Goal: Transaction & Acquisition: Book appointment/travel/reservation

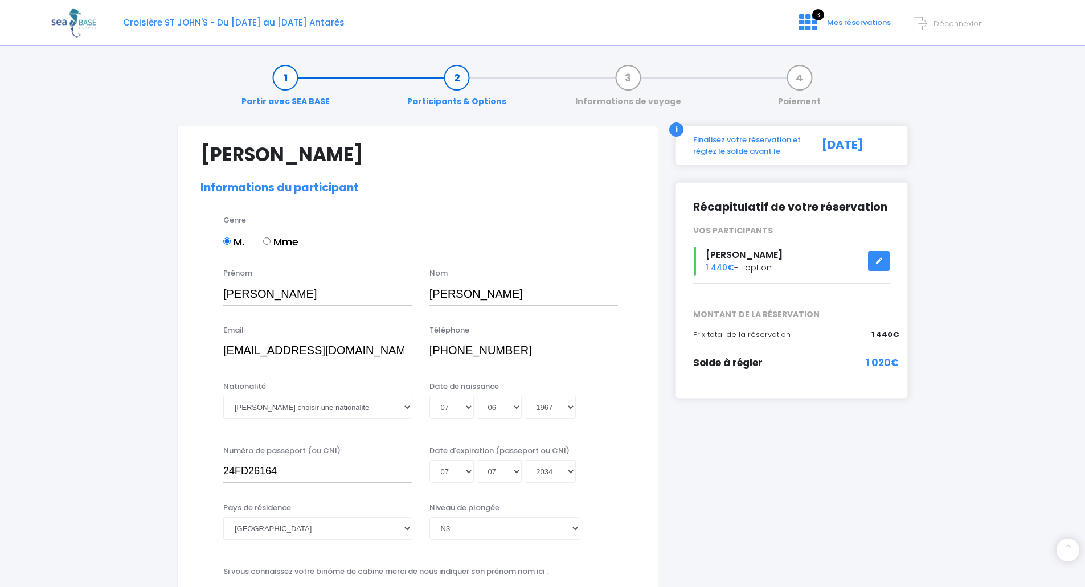
select select "N3"
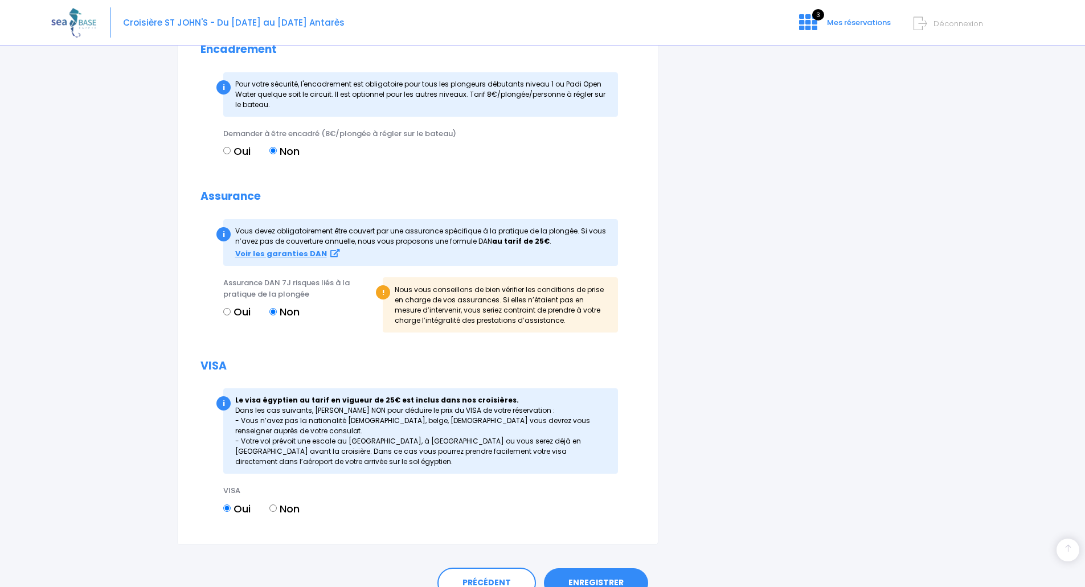
scroll to position [1010, 0]
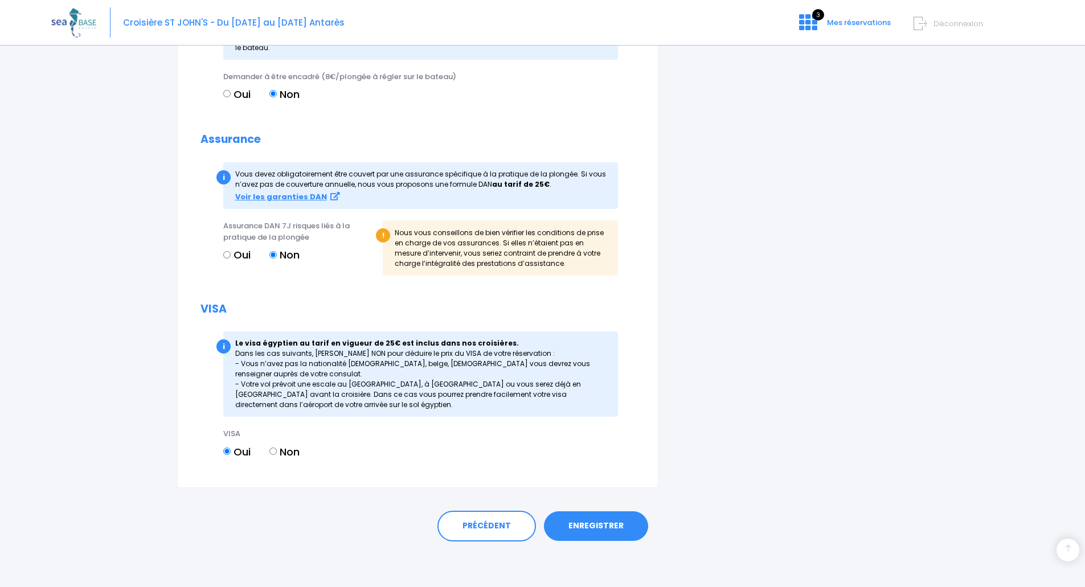
click at [601, 527] on link "ENREGISTRER" at bounding box center [596, 526] width 104 height 30
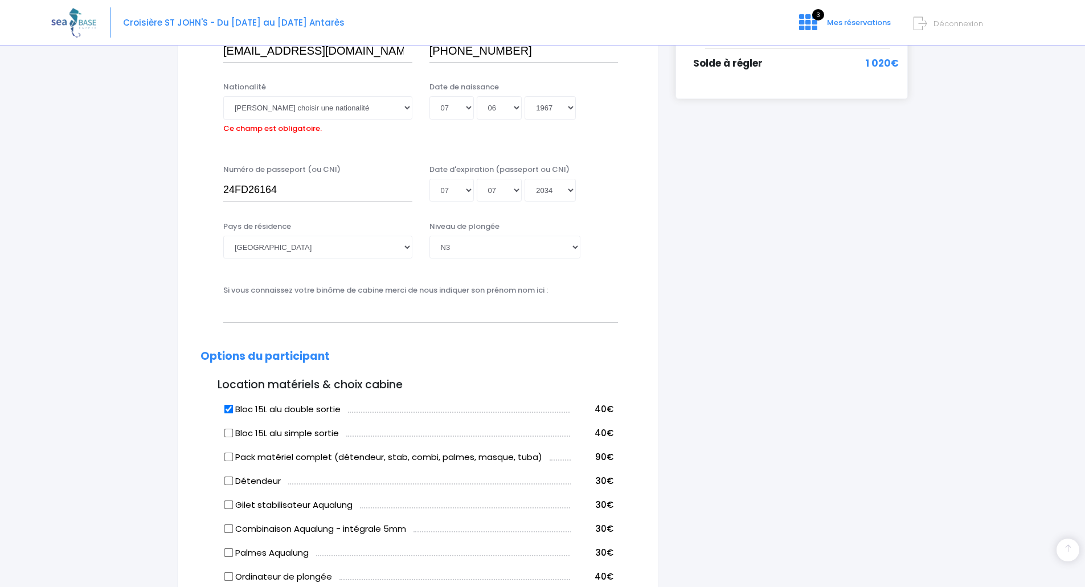
scroll to position [282, 0]
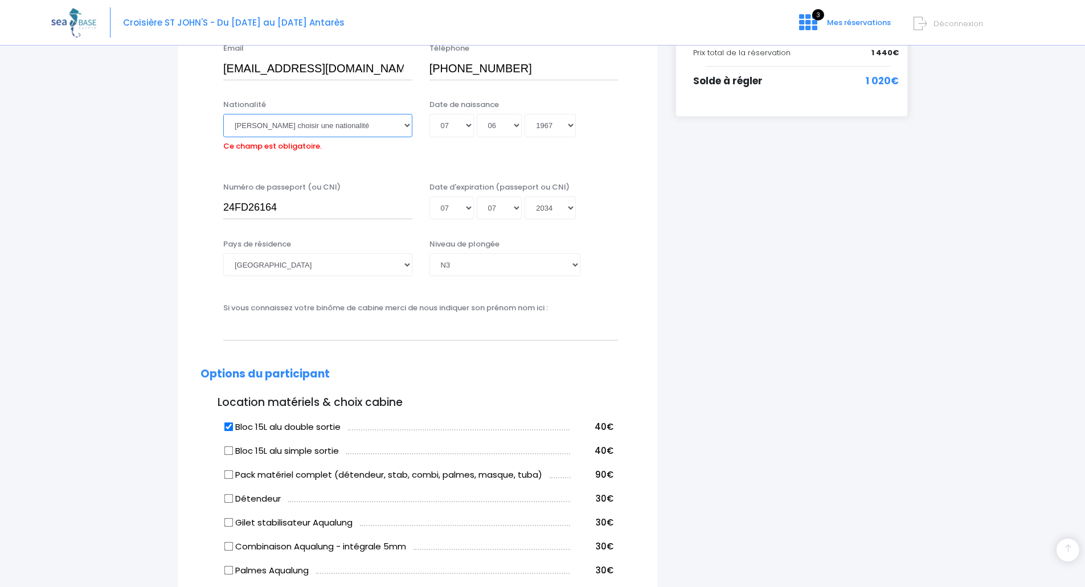
click at [376, 125] on select "Veuillez choisir une nationalité [DEMOGRAPHIC_DATA] Algerienne Allemande [GEOGR…" at bounding box center [317, 125] width 189 height 23
select select "Française"
click at [223, 114] on select "Veuillez choisir une nationalité [DEMOGRAPHIC_DATA] Algerienne Allemande [GEOGR…" at bounding box center [317, 125] width 189 height 23
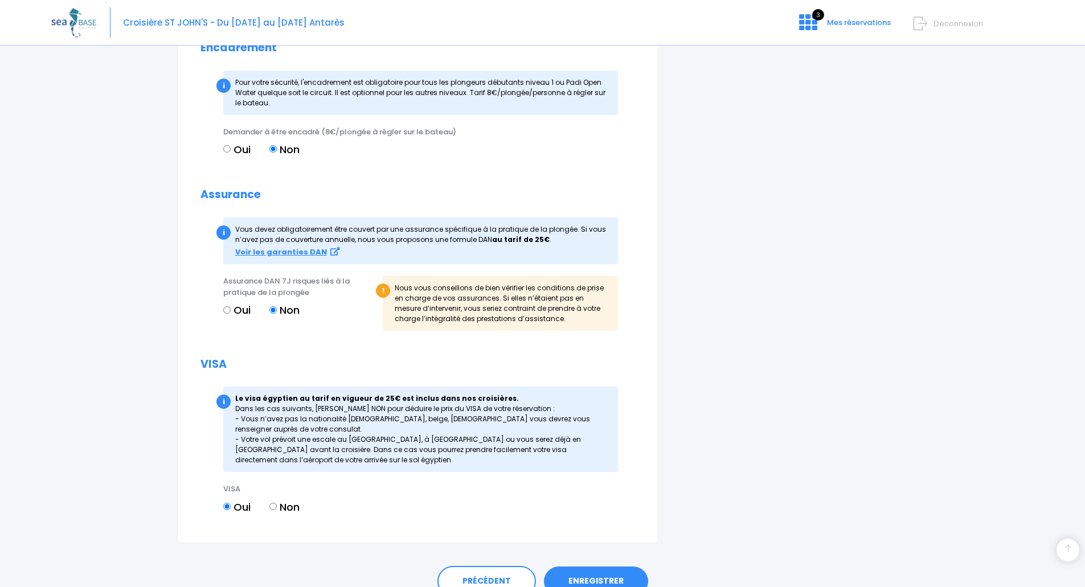
scroll to position [1010, 0]
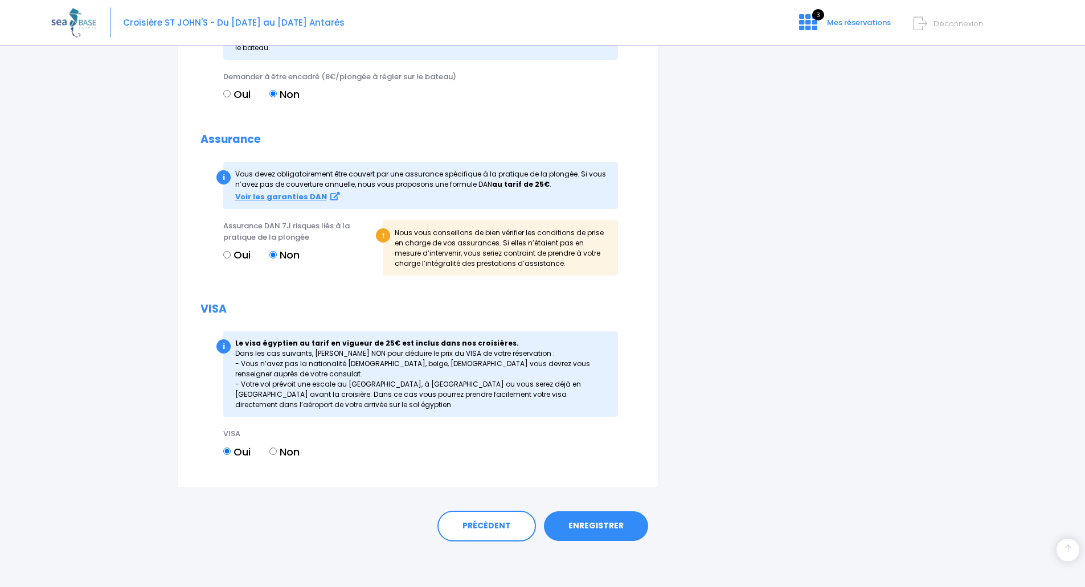
click at [602, 526] on link "ENREGISTRER" at bounding box center [596, 526] width 104 height 30
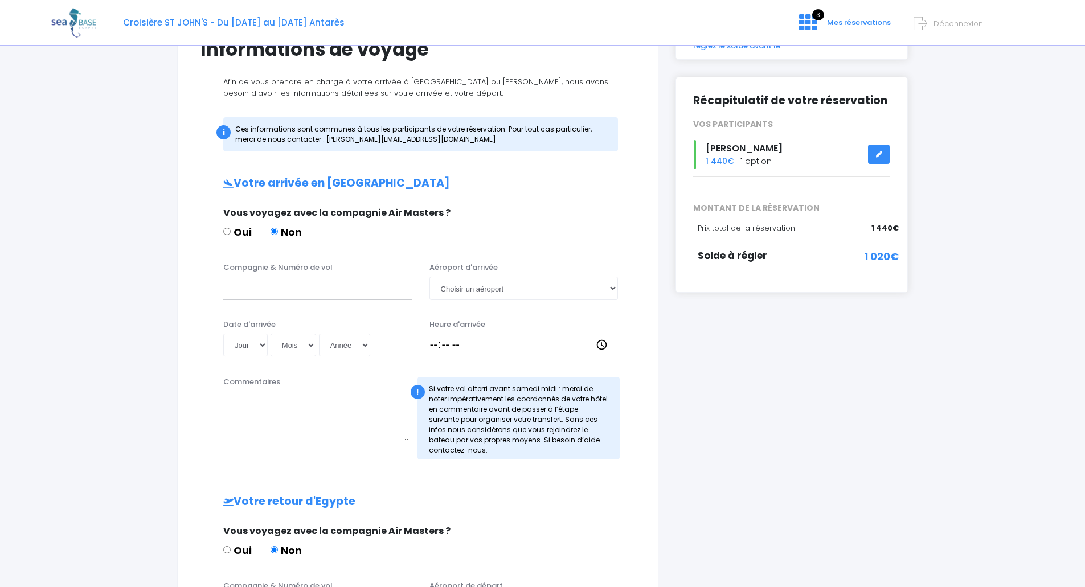
scroll to position [57, 0]
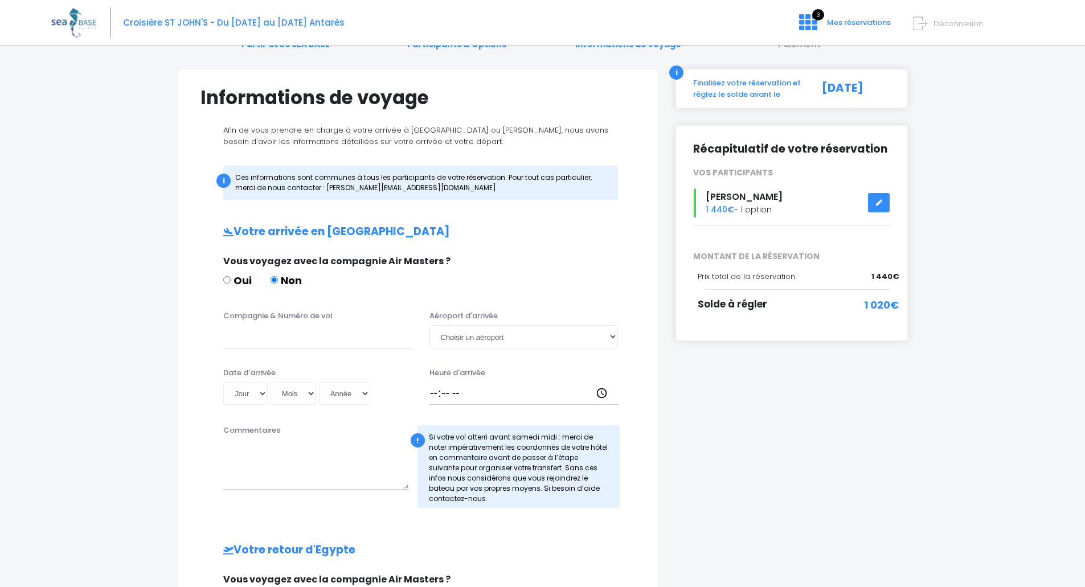
click at [878, 203] on icon at bounding box center [879, 203] width 8 height 0
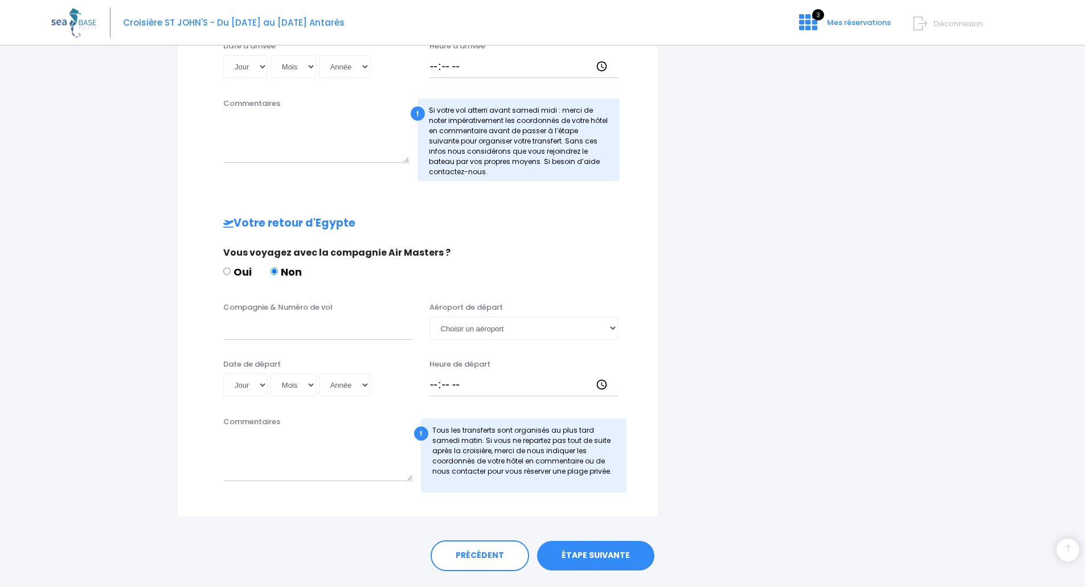
scroll to position [413, 0]
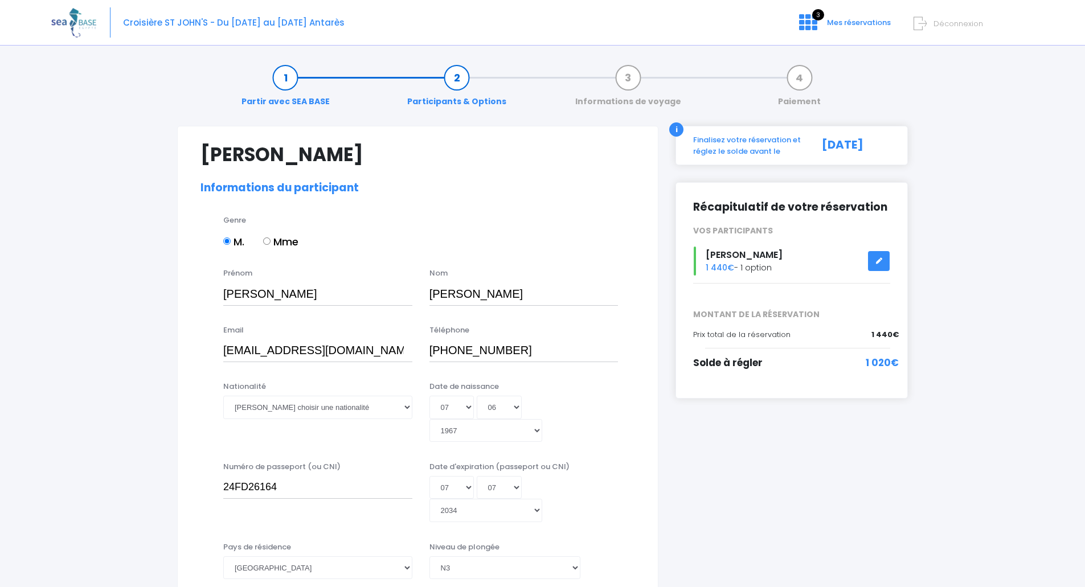
select select "N3"
click at [402, 408] on select "Veuillez choisir une nationalité Afghane Albanaise Algerienne Allemande America…" at bounding box center [317, 407] width 189 height 23
select select "Française"
click at [223, 396] on select "Veuillez choisir une nationalité Afghane Albanaise Algerienne Allemande America…" at bounding box center [317, 407] width 189 height 23
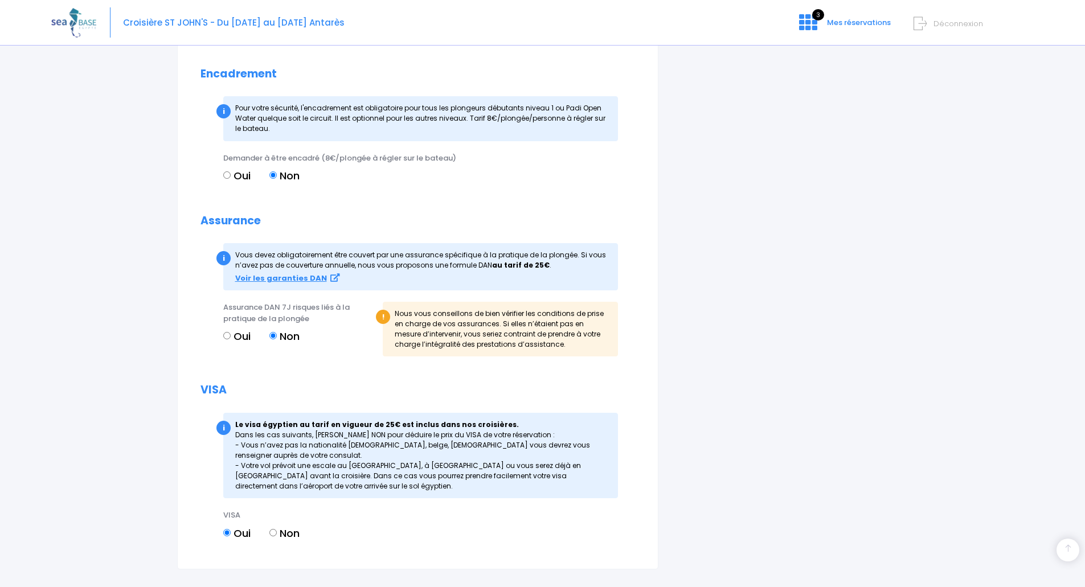
scroll to position [1010, 0]
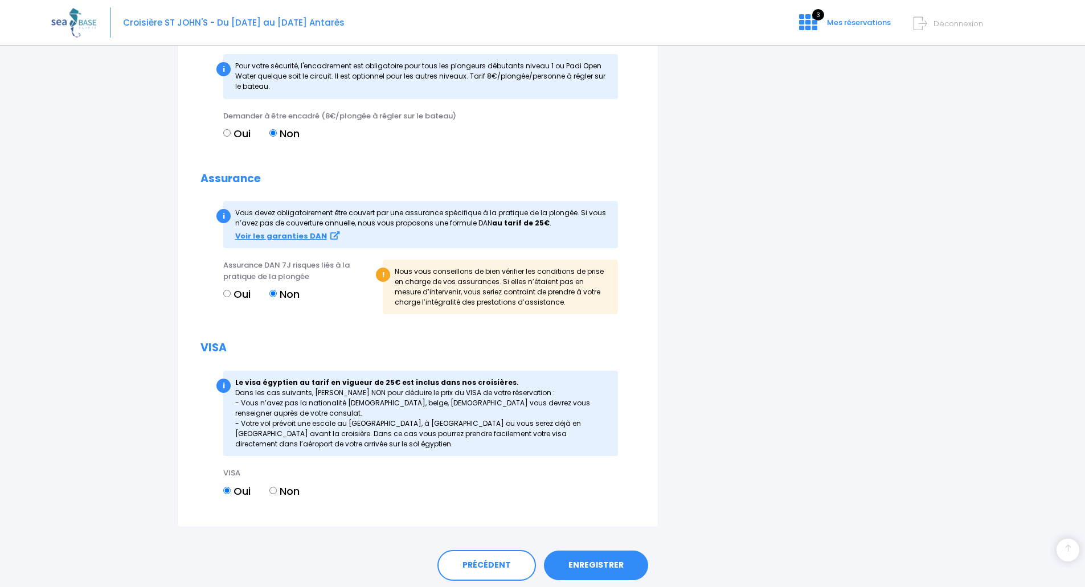
click at [609, 551] on link "ENREGISTRER" at bounding box center [596, 566] width 104 height 30
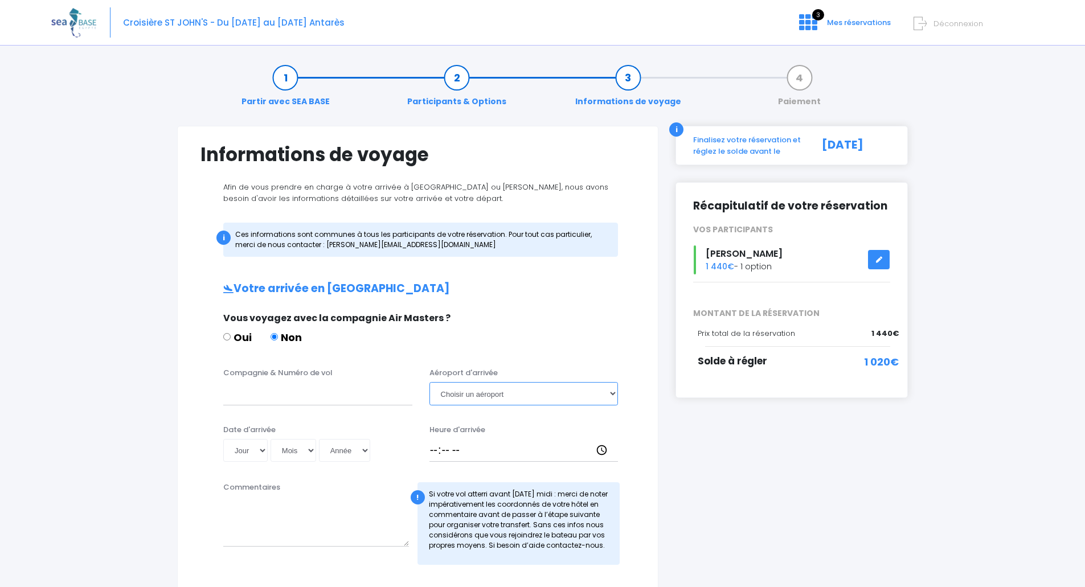
click at [556, 399] on select "Choisir un aéroport Hurghada Marsa Alam" at bounding box center [523, 393] width 189 height 23
select select "Hurghada"
click at [429, 382] on select "Choisir un aéroport Hurghada Marsa Alam" at bounding box center [523, 393] width 189 height 23
click at [307, 394] on input "Compagnie & Numéro de vol" at bounding box center [317, 393] width 189 height 23
click at [337, 400] on input "Transavia TO8028" at bounding box center [317, 393] width 189 height 23
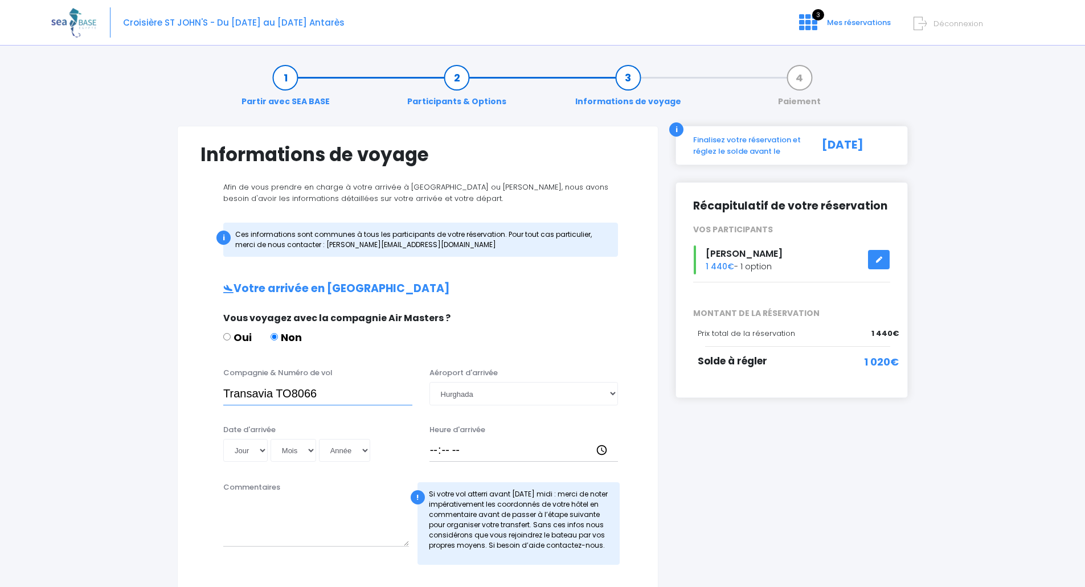
type input "Transavia TO8066"
click at [260, 449] on select "Jour 01 02 03 04 05 06 07 08 09 10 11 12 13 14 15 16 17 18 19 20 21 22 23 24 25…" at bounding box center [245, 450] width 44 height 23
select select "08"
click at [223, 439] on select "Jour 01 02 03 04 05 06 07 08 09 10 11 12 13 14 15 16 17 18 19 20 21 22 23 24 25…" at bounding box center [245, 450] width 44 height 23
click at [310, 446] on select "Mois 01 02 03 04 05 06 07 08 09 10 11 12" at bounding box center [293, 450] width 46 height 23
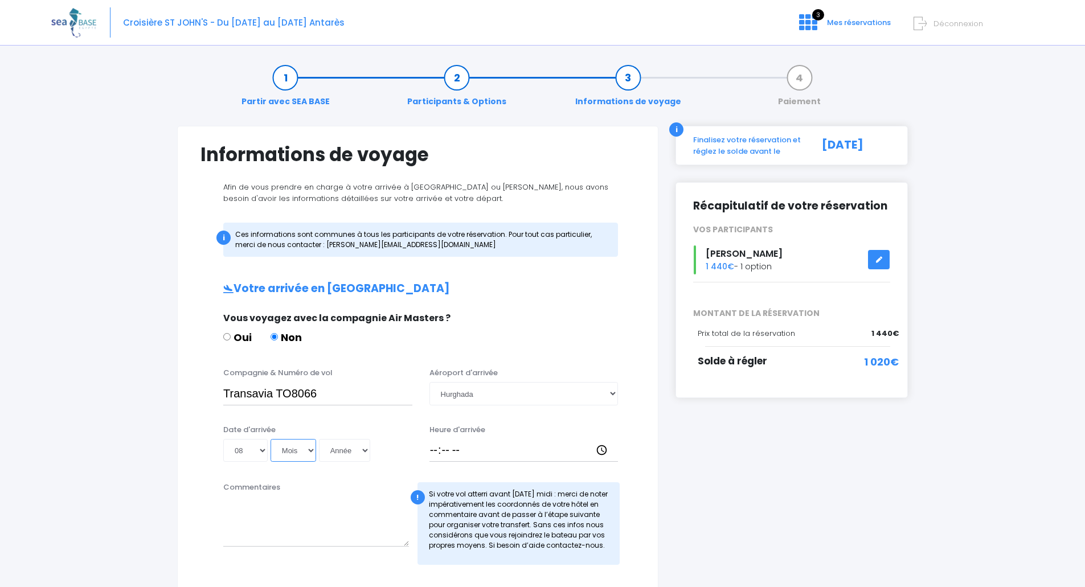
select select "11"
click at [270, 439] on select "Mois 01 02 03 04 05 06 07 08 09 10 11 12" at bounding box center [293, 450] width 46 height 23
click at [363, 450] on select "Année 2045 2044 2043 2042 2041 2040 2039 2038 2037 2036 2035 2034 2033 2032 203…" at bounding box center [344, 450] width 51 height 23
select select "2025"
click at [319, 439] on select "Année 2045 2044 2043 2042 2041 2040 2039 2038 2037 2036 2035 2034 2033 2032 203…" at bounding box center [344, 450] width 51 height 23
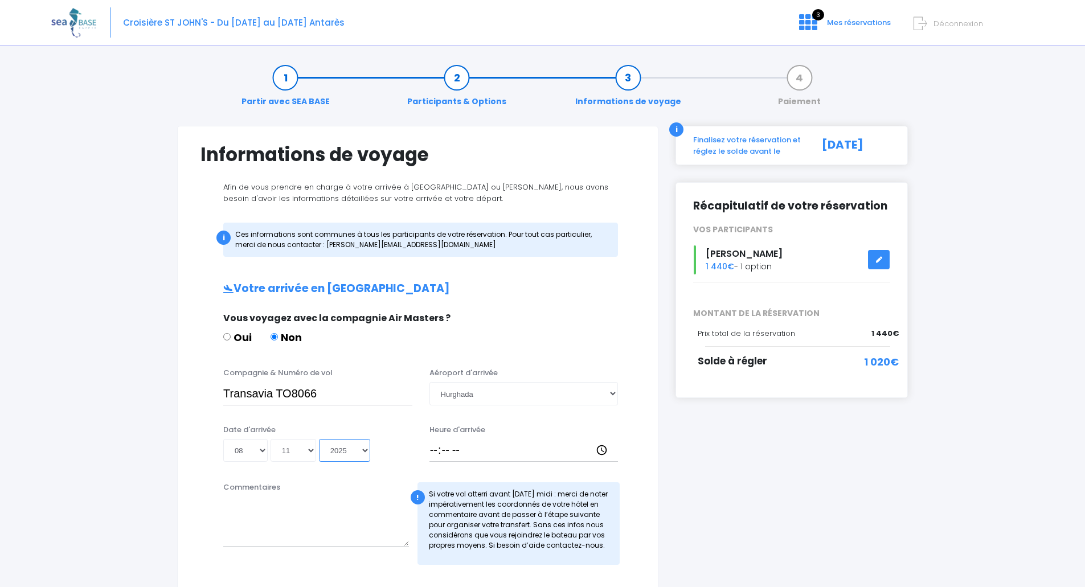
type input "2025-11-08"
click at [472, 449] on input "Heure d'arrivée" at bounding box center [523, 450] width 189 height 23
type input "18:30"
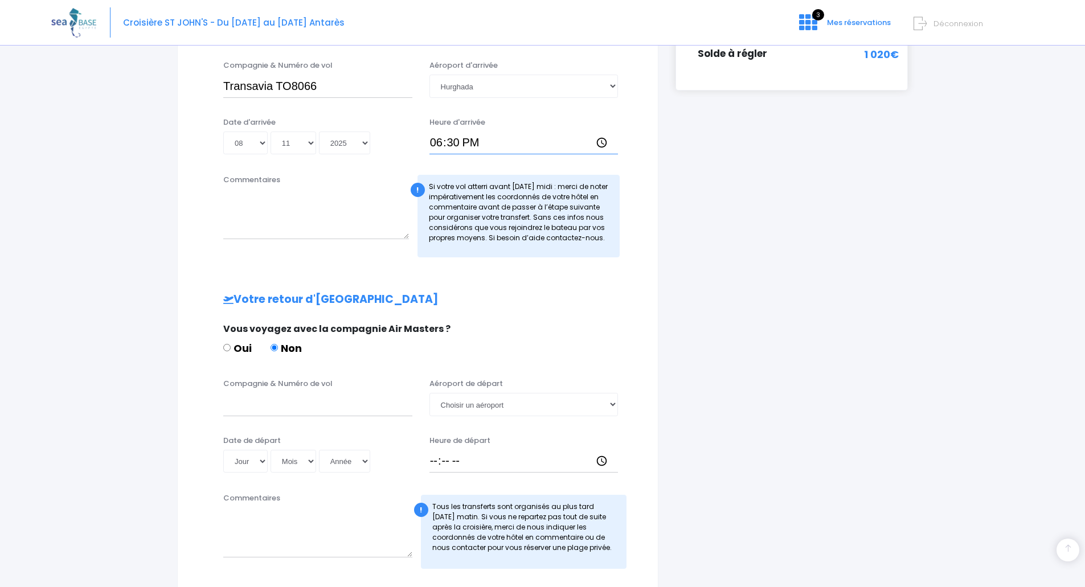
scroll to position [342, 0]
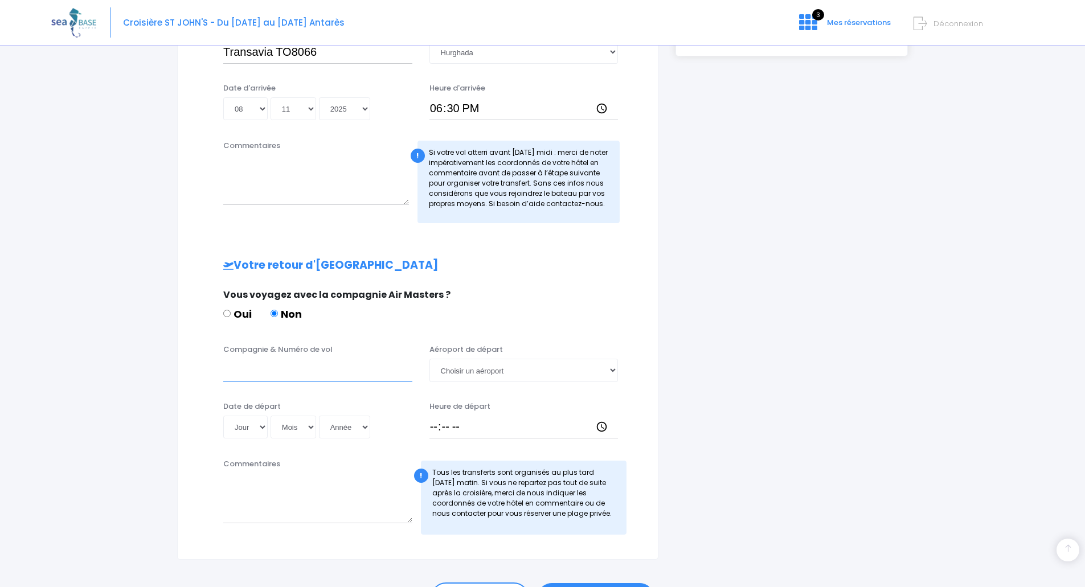
click at [272, 372] on input "Compagnie & Numéro de vol" at bounding box center [317, 370] width 189 height 23
type input "Transavia TO8067"
click at [477, 371] on select "Choisir un aéroport Hurghada Marsa Alam" at bounding box center [523, 370] width 189 height 23
select select "Hurghada"
click at [429, 359] on select "Choisir un aéroport Hurghada Marsa Alam" at bounding box center [523, 370] width 189 height 23
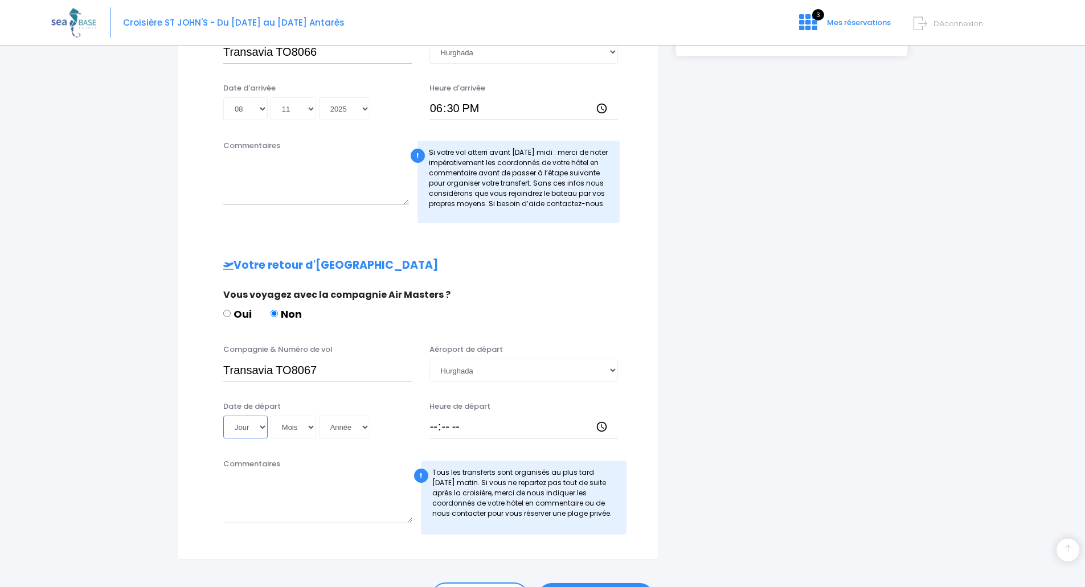
click at [265, 424] on select "Jour 01 02 03 04 05 06 07 08 09 10 11 12 13 14 15 16 17 18 19 20 21 22 23 24 25…" at bounding box center [245, 427] width 44 height 23
select select "15"
click at [223, 416] on select "Jour 01 02 03 04 05 06 07 08 09 10 11 12 13 14 15 16 17 18 19 20 21 22 23 24 25…" at bounding box center [245, 427] width 44 height 23
click at [305, 425] on select "Mois 01 02 03 04 05 06 07 08 09 10 11 12" at bounding box center [293, 427] width 46 height 23
select select "11"
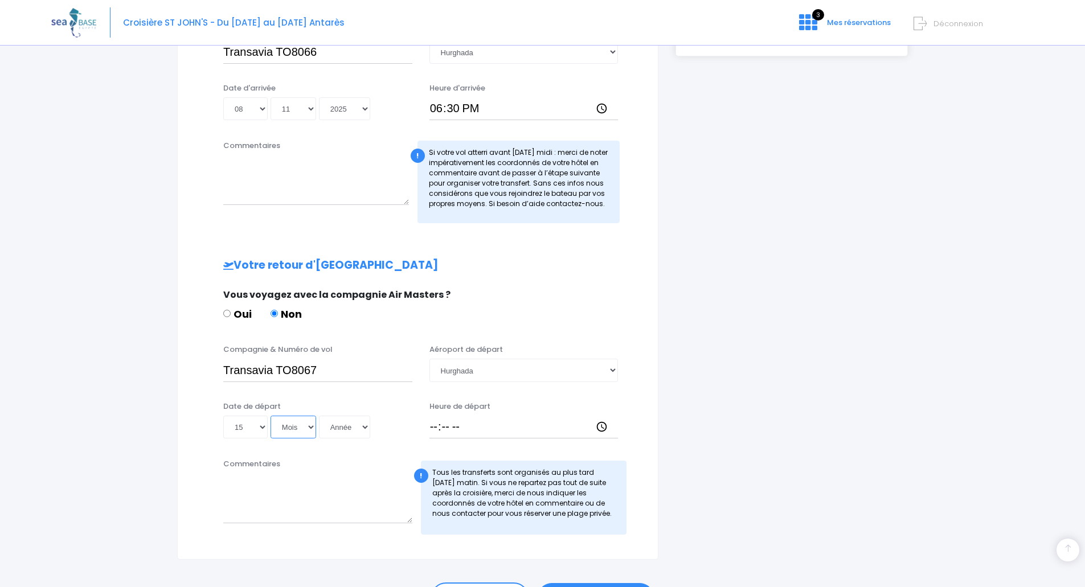
click at [270, 416] on select "Mois 01 02 03 04 05 06 07 08 09 10 11 12" at bounding box center [293, 427] width 46 height 23
click at [348, 425] on select "Année 2045 2044 2043 2042 2041 2040 2039 2038 2037 2036 2035 2034 2033 2032 203…" at bounding box center [344, 427] width 51 height 23
select select "2025"
click at [319, 416] on select "Année 2045 2044 2043 2042 2041 2040 2039 2038 2037 2036 2035 2034 2033 2032 203…" at bounding box center [344, 427] width 51 height 23
type input "2025-11-15"
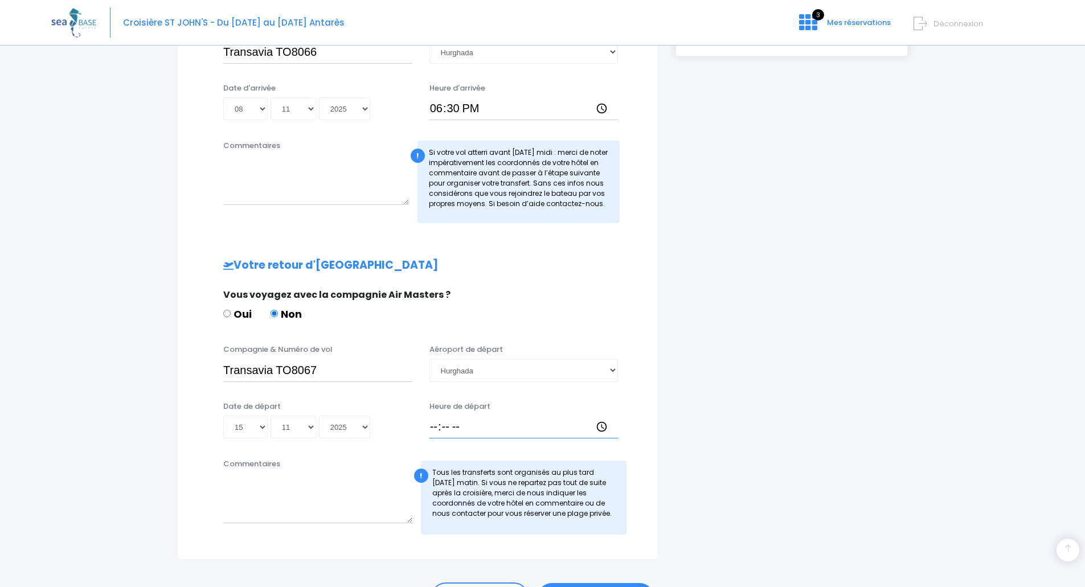
click at [435, 429] on input "Heure de départ" at bounding box center [523, 427] width 189 height 23
type input "19:25"
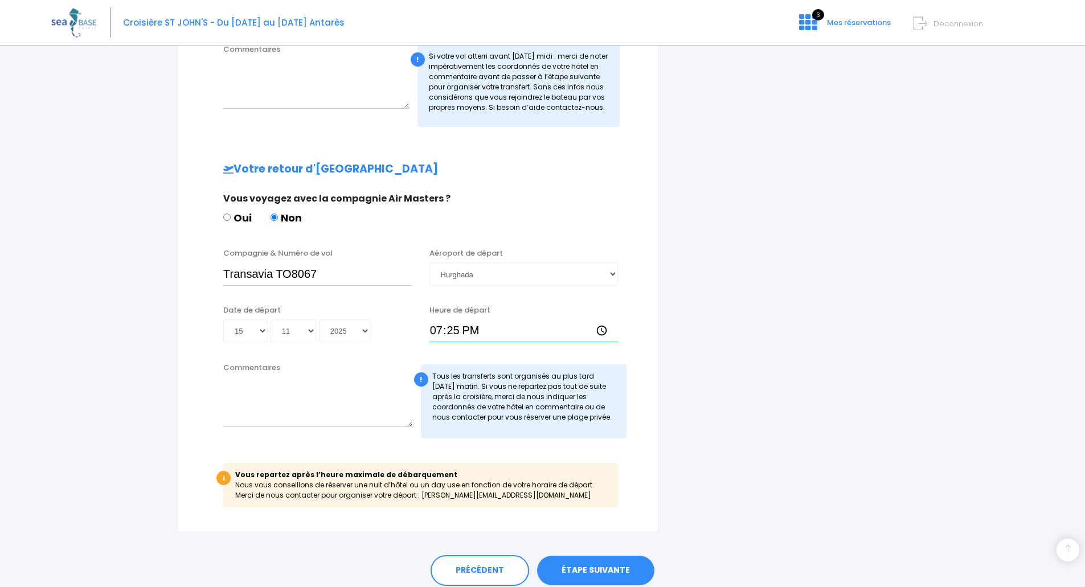
scroll to position [456, 0]
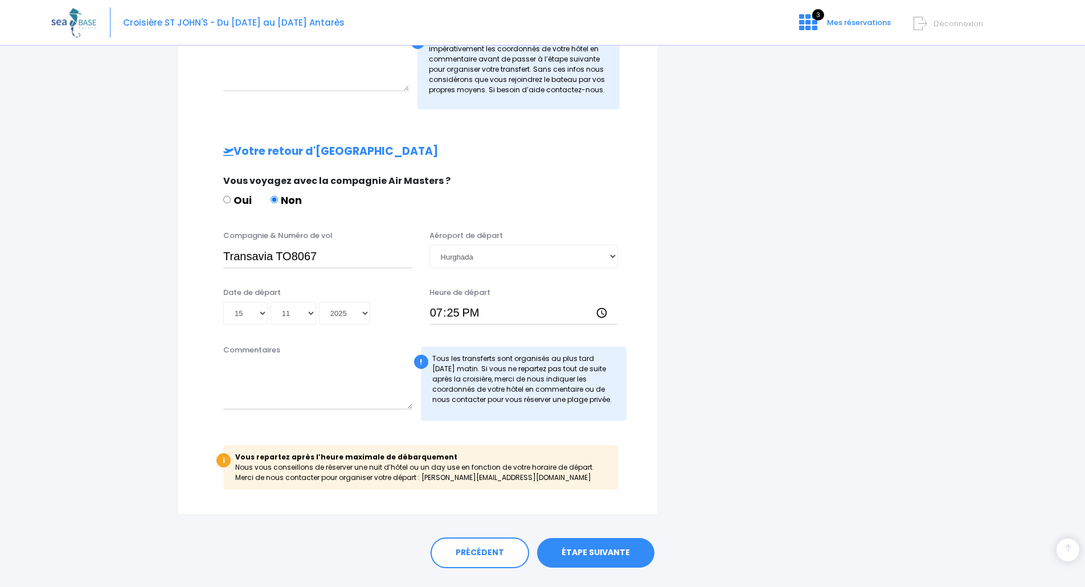
click at [592, 555] on link "ÉTAPE SUIVANTE" at bounding box center [595, 553] width 117 height 30
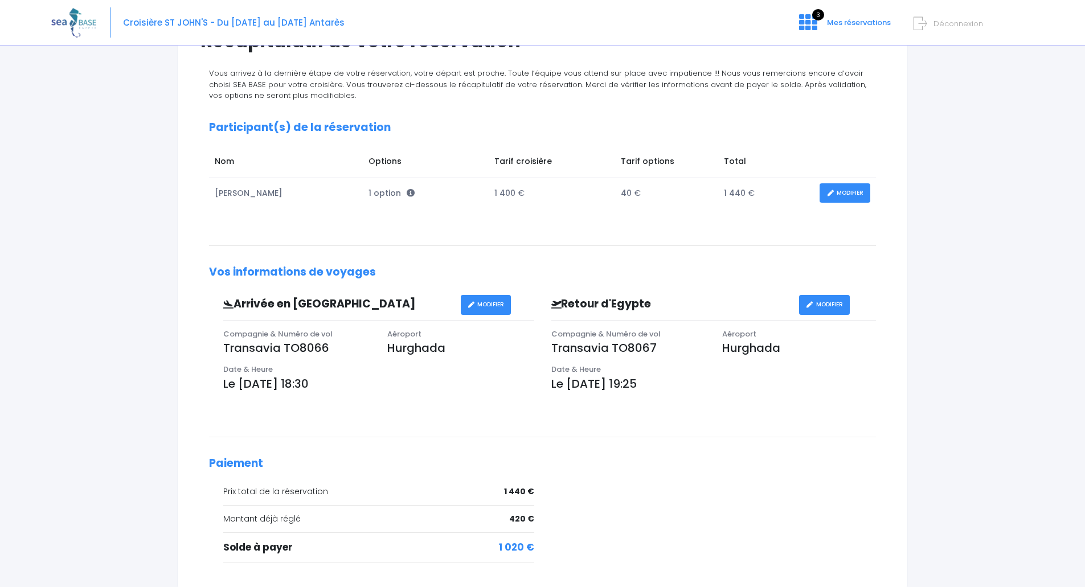
scroll to position [171, 0]
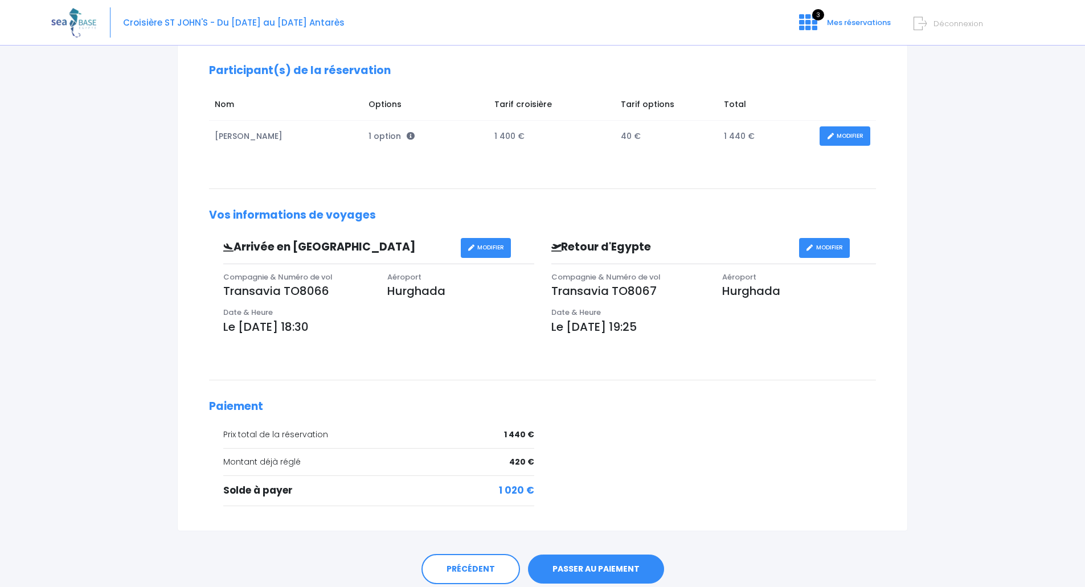
click at [589, 569] on link "PASSER AU PAIEMENT" at bounding box center [596, 570] width 136 height 30
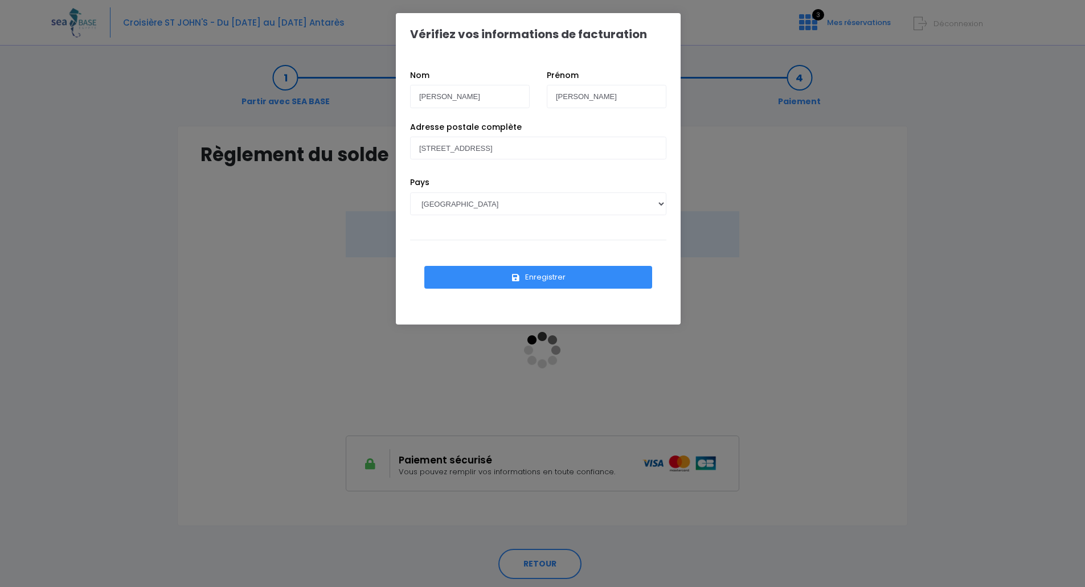
click at [540, 274] on button "Enregistrer" at bounding box center [538, 277] width 228 height 23
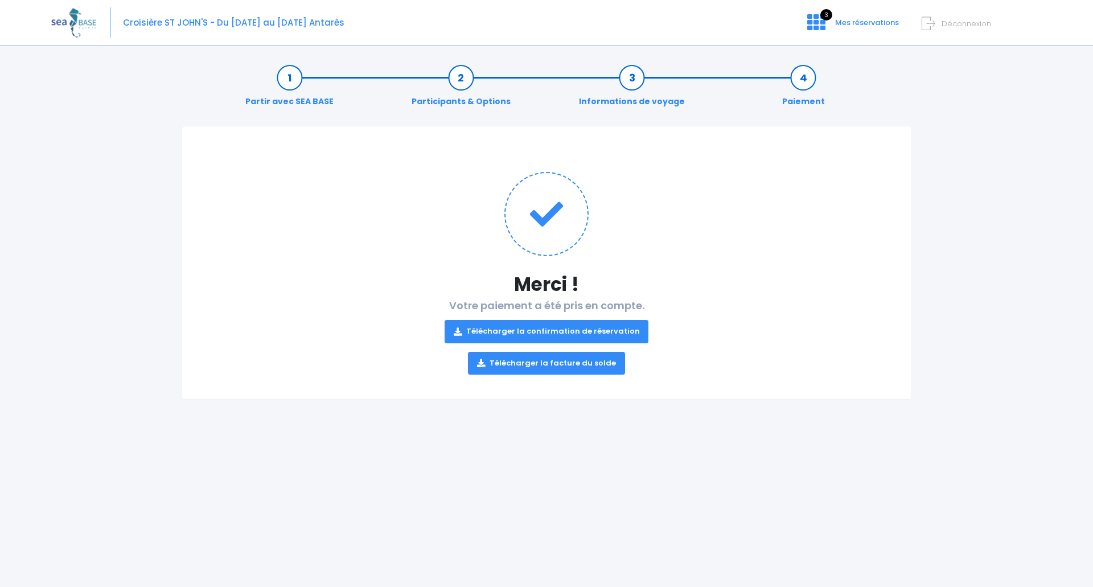
click at [529, 329] on link "Télécharger la confirmation de réservation" at bounding box center [547, 331] width 204 height 23
click at [526, 367] on link "Télécharger la facture du solde" at bounding box center [546, 363] width 157 height 23
click at [854, 25] on span "Mes réservations" at bounding box center [867, 22] width 64 height 11
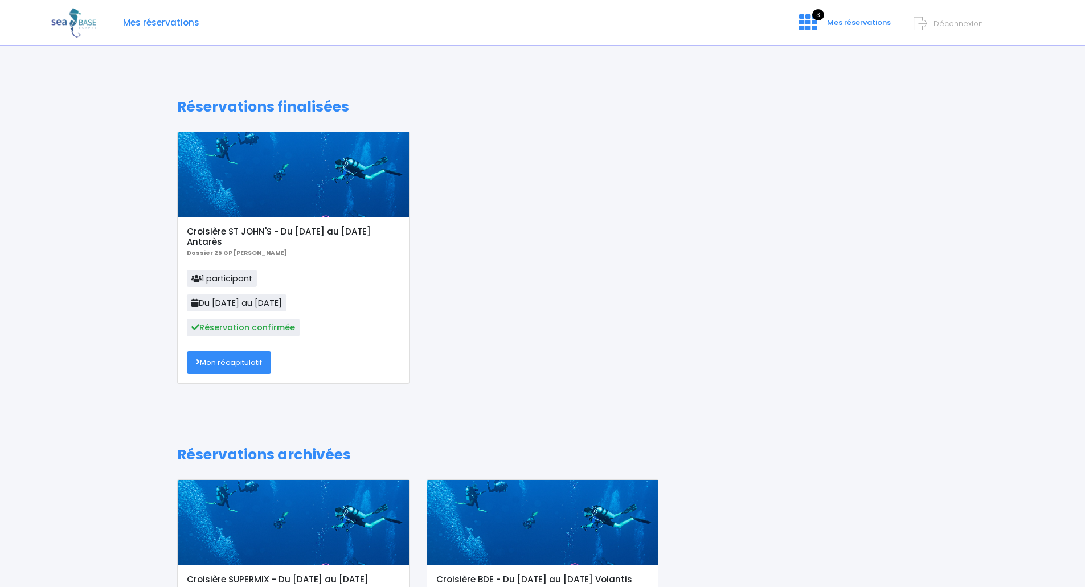
click at [230, 363] on link "Mon récapitulatif" at bounding box center [229, 362] width 84 height 23
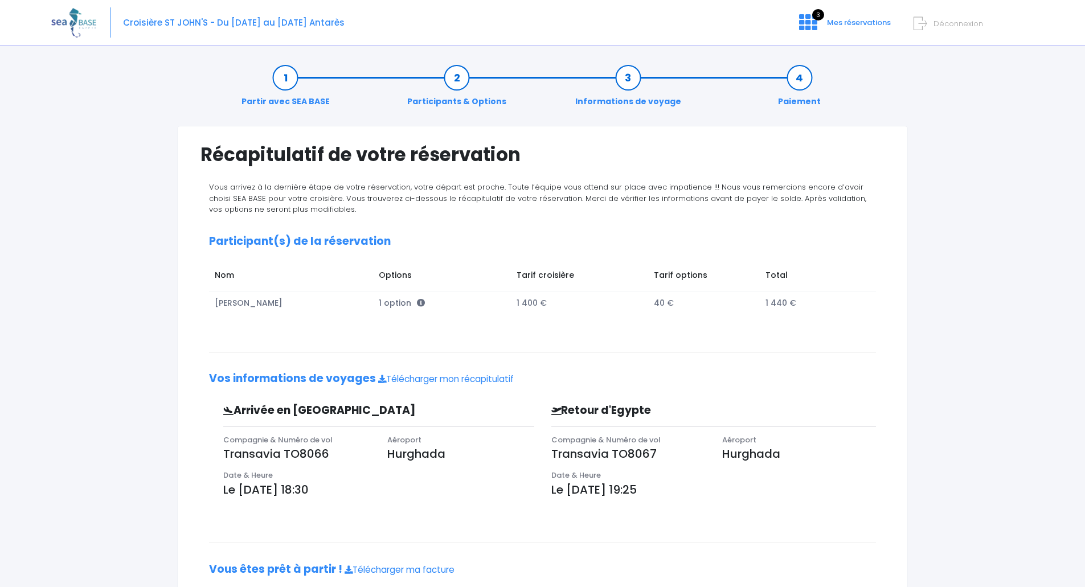
click at [953, 22] on span "Déconnexion" at bounding box center [958, 23] width 50 height 11
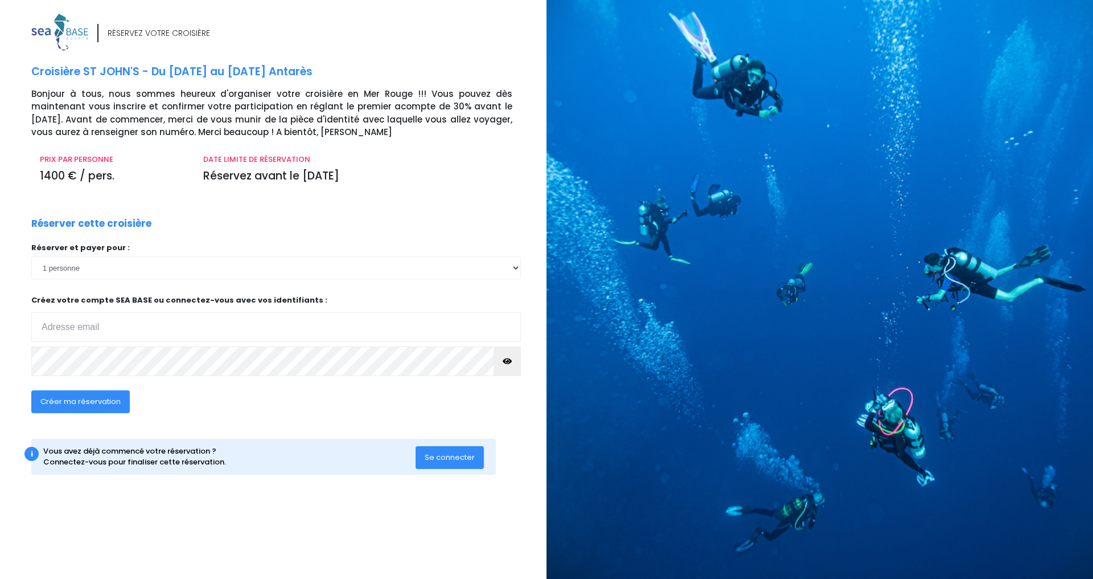
click at [63, 32] on img at bounding box center [59, 32] width 57 height 37
click at [839, 227] on div at bounding box center [824, 289] width 555 height 579
